Goal: Find specific page/section

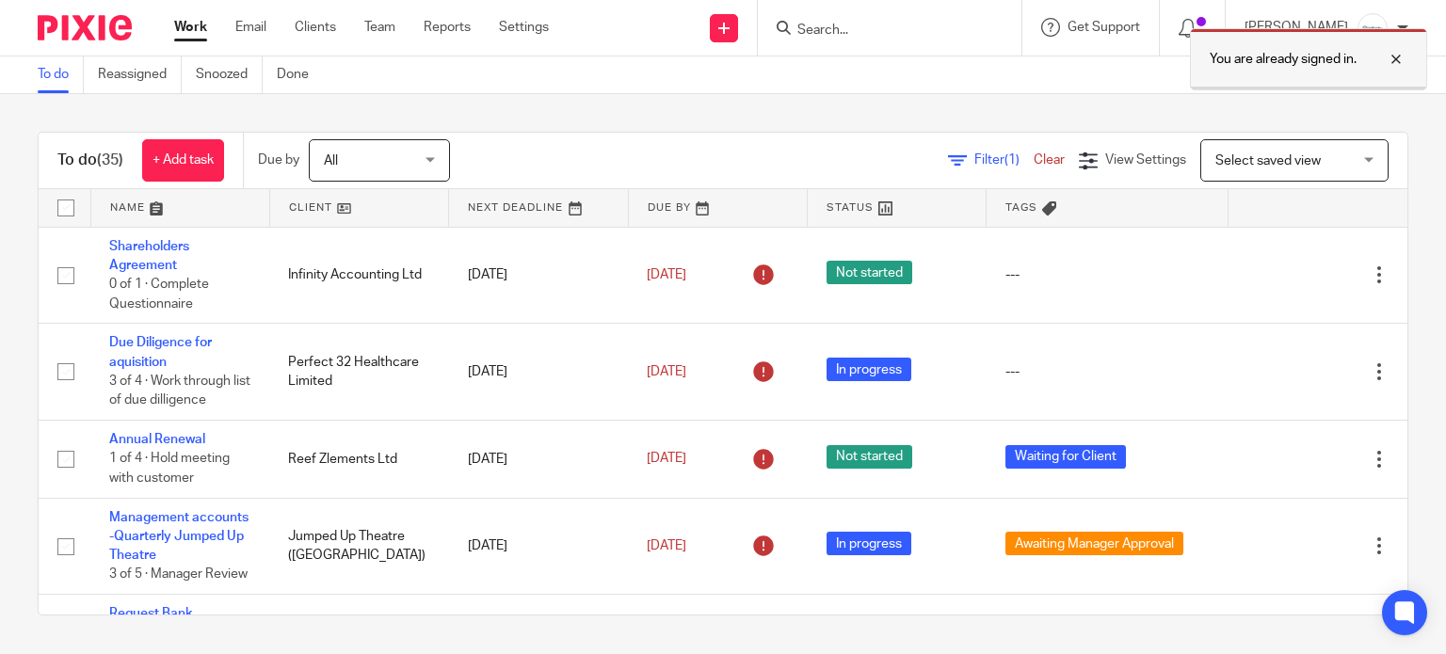
click at [1396, 56] on div at bounding box center [1381, 59] width 51 height 23
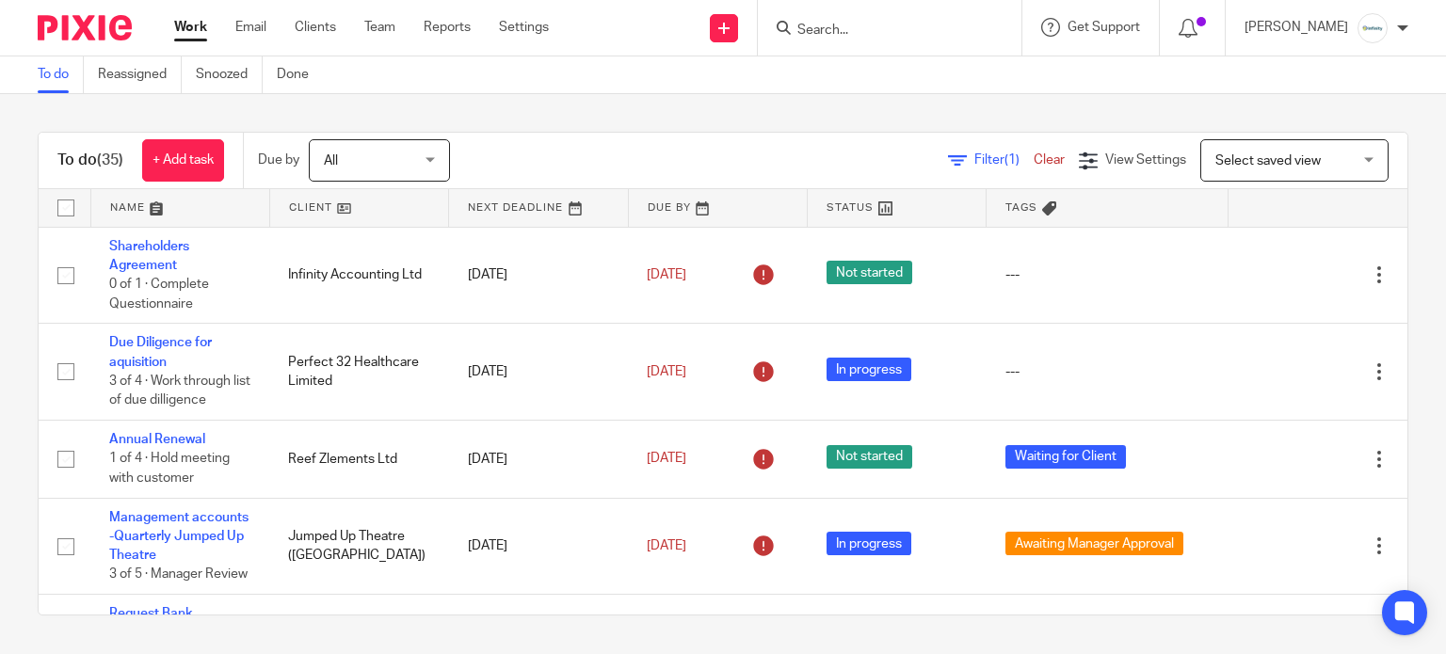
click at [901, 37] on input "Search" at bounding box center [879, 31] width 169 height 17
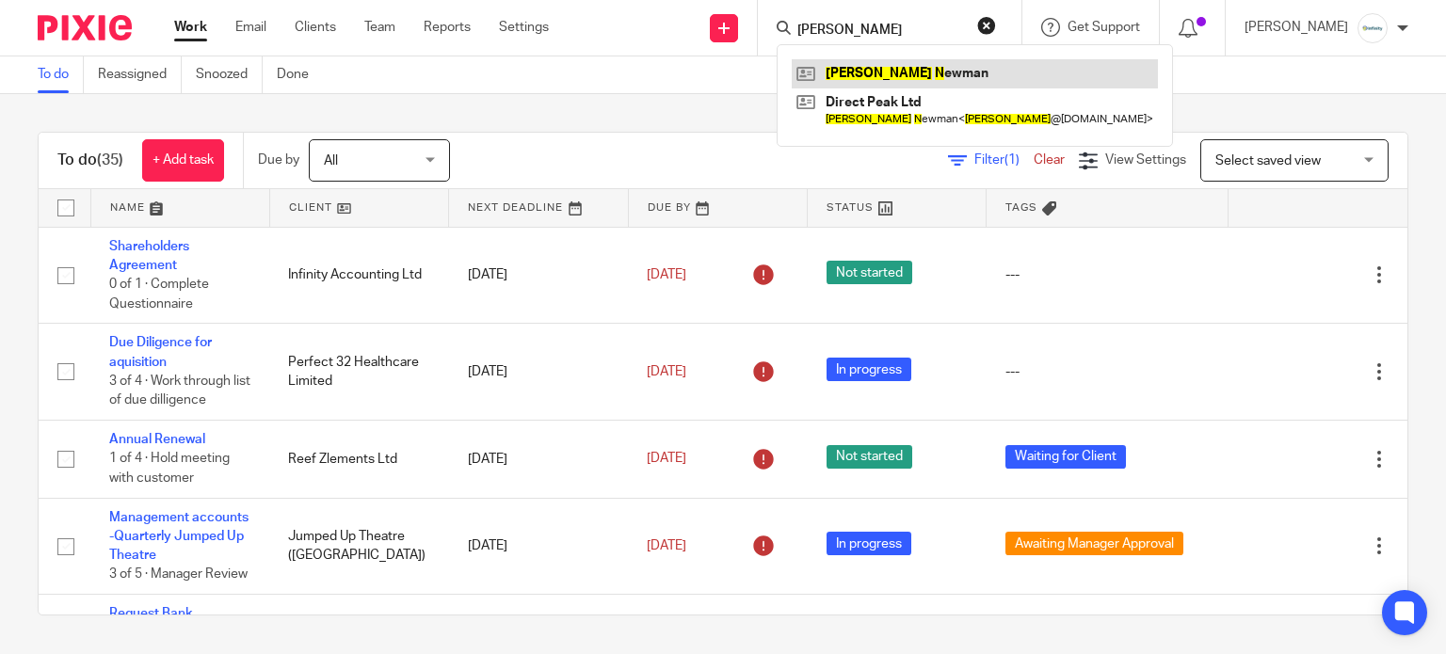
type input "[PERSON_NAME]"
click at [905, 67] on link at bounding box center [975, 73] width 366 height 28
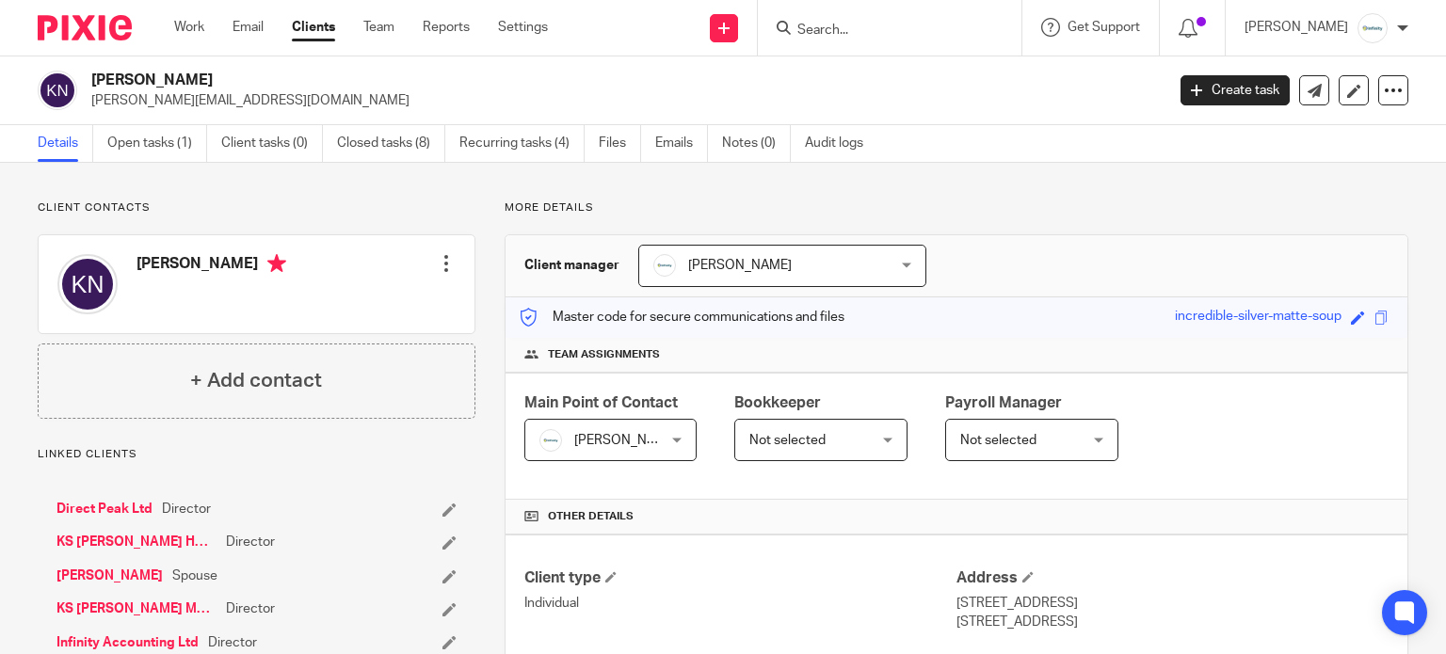
click at [1021, 203] on p "More details" at bounding box center [957, 207] width 904 height 15
click at [881, 33] on input "Search" at bounding box center [879, 31] width 169 height 17
click at [141, 571] on link "[PERSON_NAME]" at bounding box center [109, 576] width 106 height 19
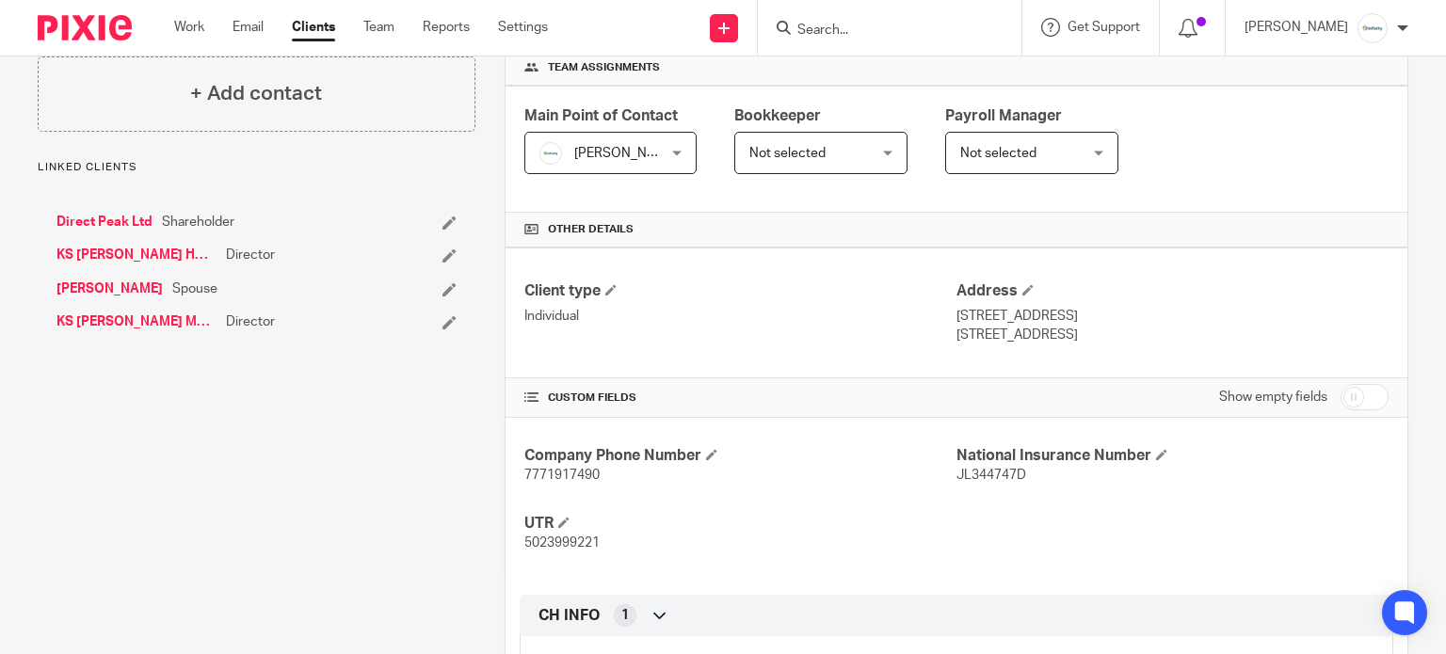
scroll to position [295, 0]
